Goal: Information Seeking & Learning: Understand process/instructions

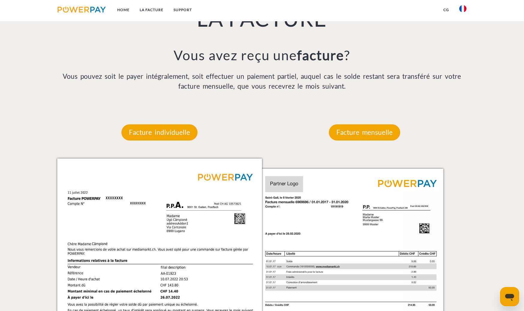
scroll to position [493, 0]
click at [129, 72] on p "Vous pouvez soit le payer intégralement, soit effectuer un paiement partiel, au…" at bounding box center [262, 81] width 410 height 20
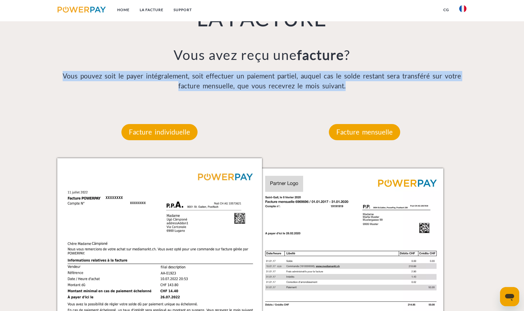
click at [129, 72] on p "Vous pouvez soit le payer intégralement, soit effectuer un paiement partiel, au…" at bounding box center [262, 81] width 410 height 20
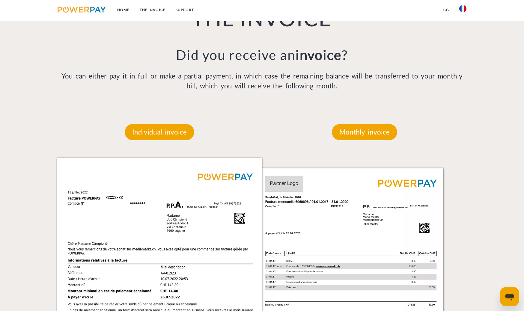
click at [471, 112] on div "Individual invoice Facture individuelle Numéro de facture et de compte Numéro d…" at bounding box center [261, 277] width 419 height 342
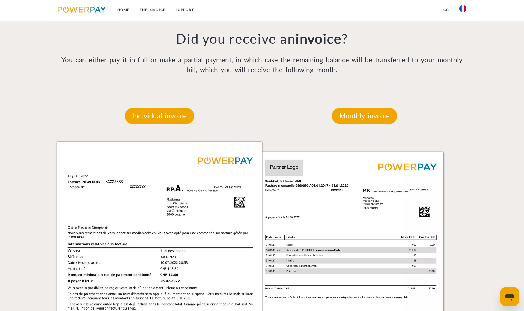
scroll to position [629, 0]
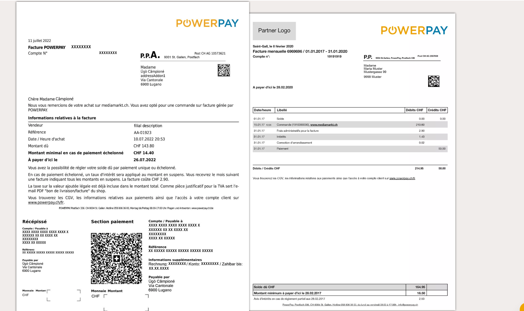
click at [367, 173] on img at bounding box center [361, 167] width 205 height 290
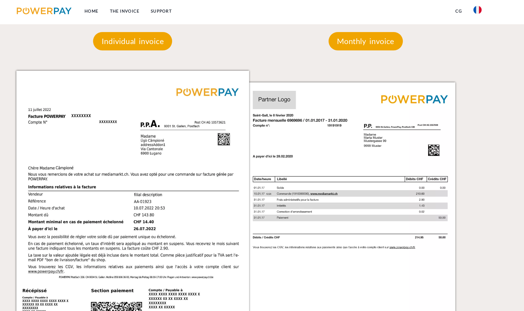
scroll to position [524, 0]
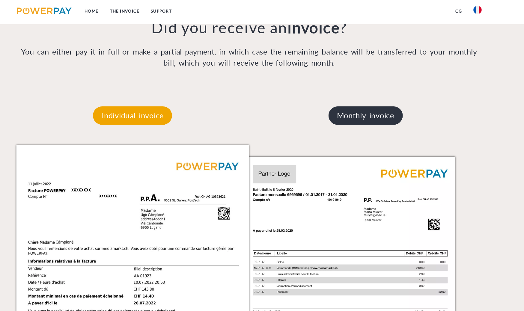
click at [347, 105] on font "Monthly invoice" at bounding box center [364, 101] width 50 height 8
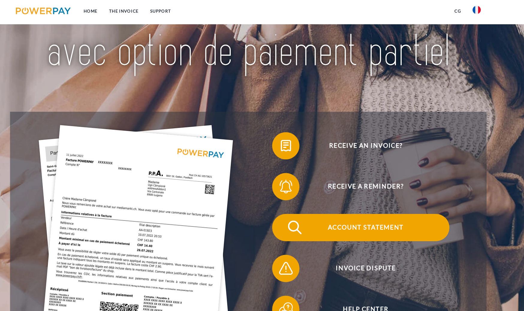
scroll to position [0, 0]
